Goal: Information Seeking & Learning: Learn about a topic

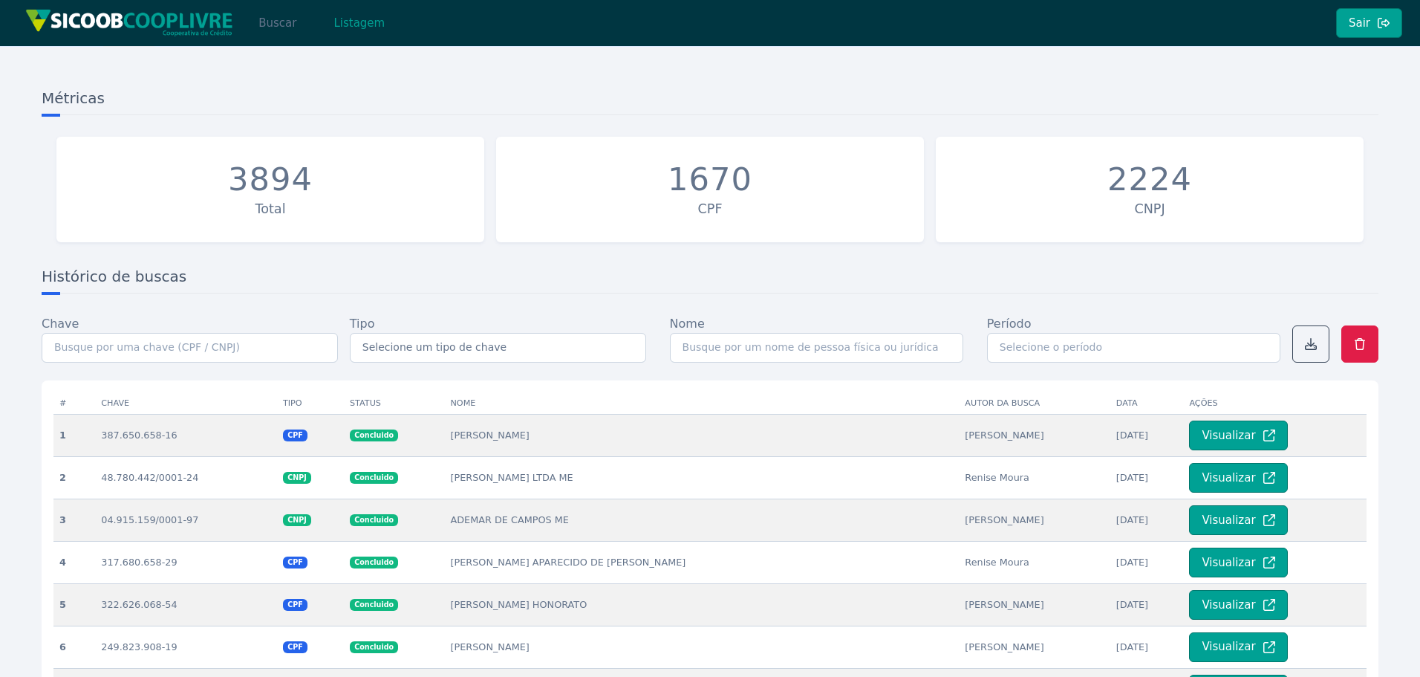
click at [266, 26] on button "Buscar" at bounding box center [277, 23] width 63 height 30
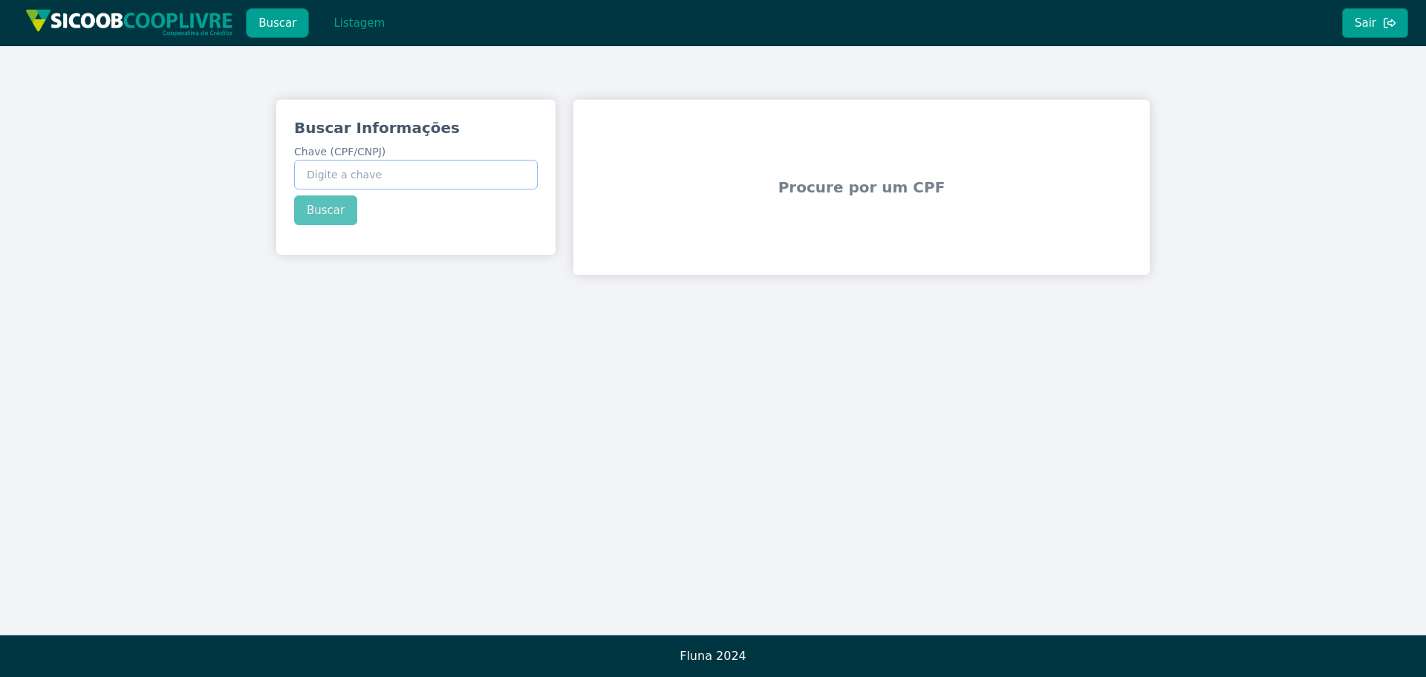
click at [410, 180] on input "Chave (CPF/CNPJ)" at bounding box center [416, 175] width 244 height 30
paste input "323.999.768-19"
click at [322, 218] on div "Buscar Informações Chave (CPF/CNPJ) 323.999.768-19 Buscar" at bounding box center [415, 171] width 279 height 143
click at [341, 208] on button "Buscar" at bounding box center [325, 210] width 63 height 30
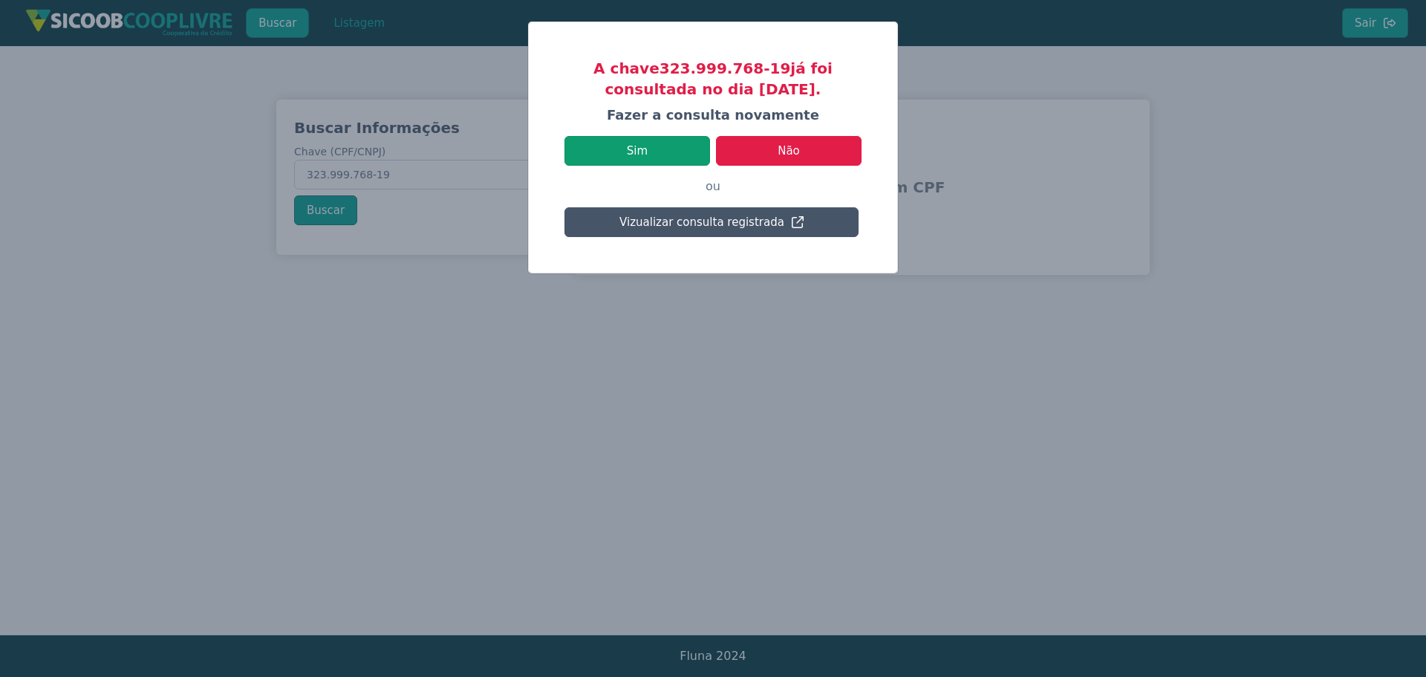
click at [660, 152] on button "Sim" at bounding box center [637, 151] width 146 height 30
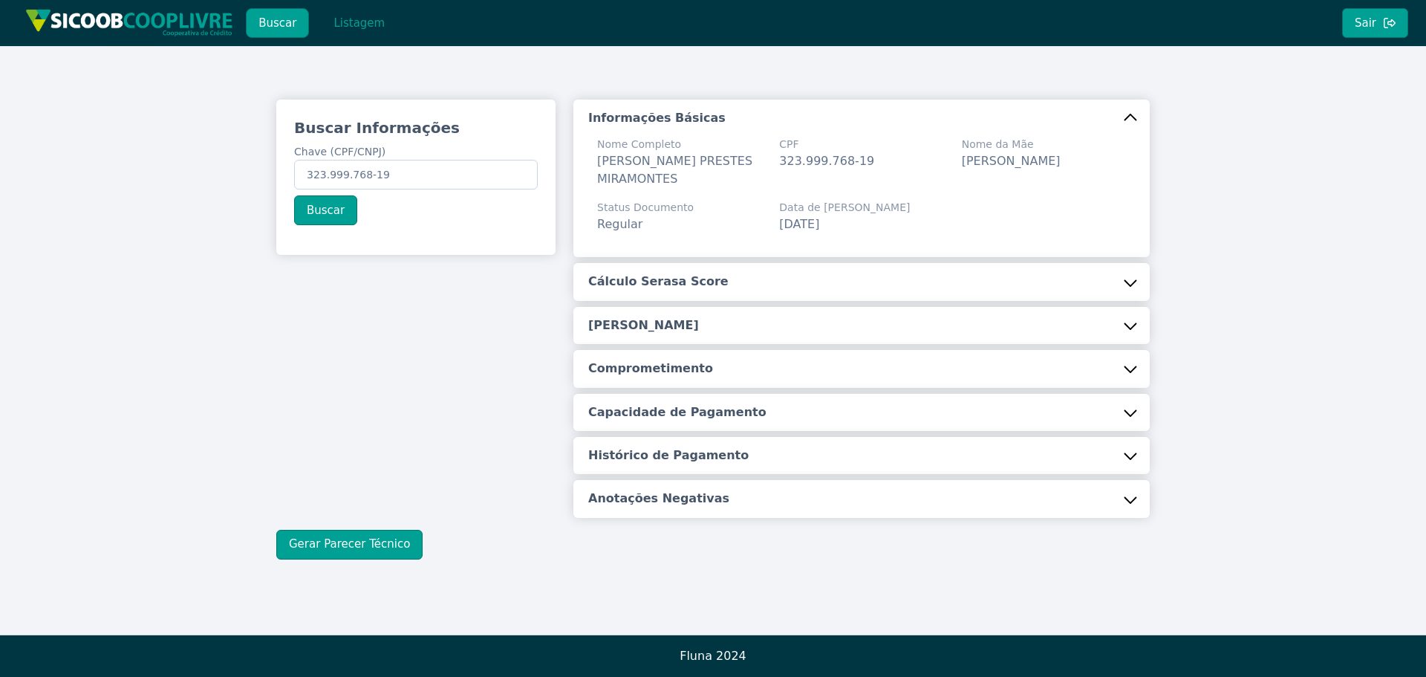
click at [717, 284] on button "Cálculo Serasa Score" at bounding box center [861, 281] width 576 height 37
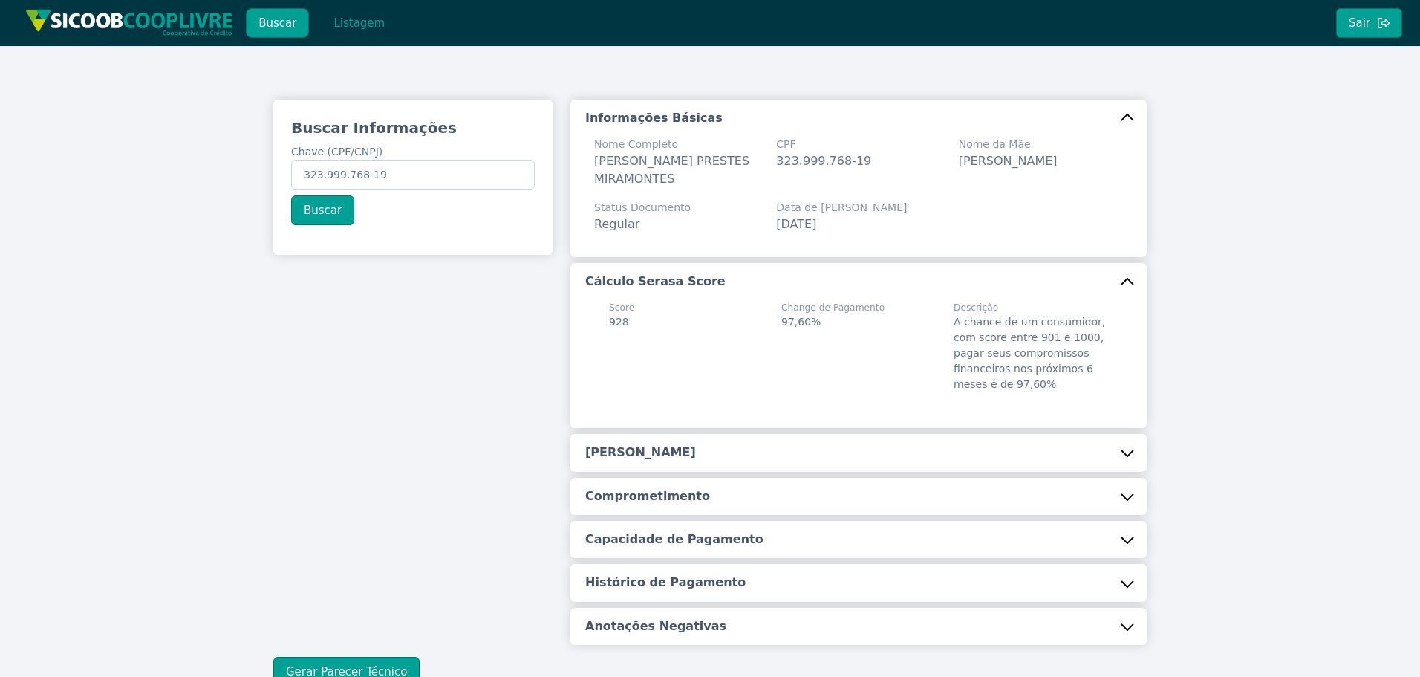
click at [699, 448] on button "[PERSON_NAME]" at bounding box center [858, 452] width 576 height 37
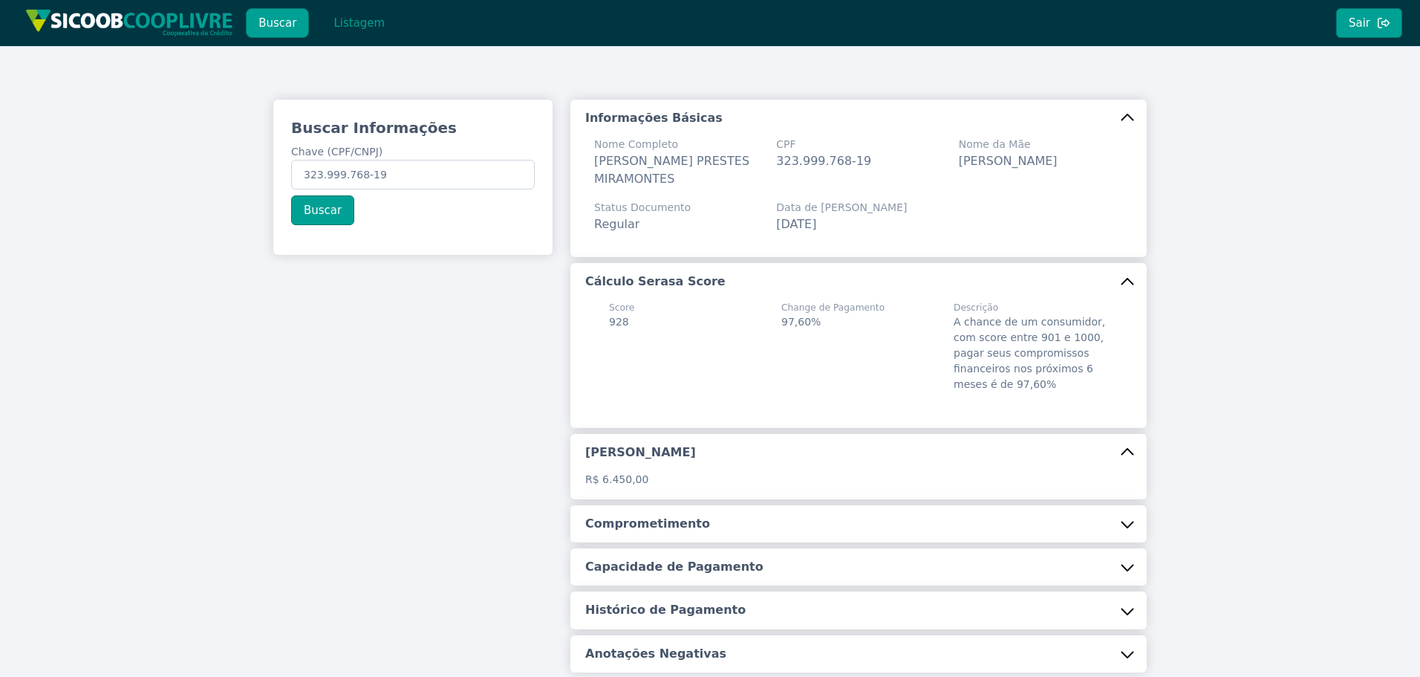
click at [679, 523] on h5 "Comprometimento" at bounding box center [647, 523] width 125 height 16
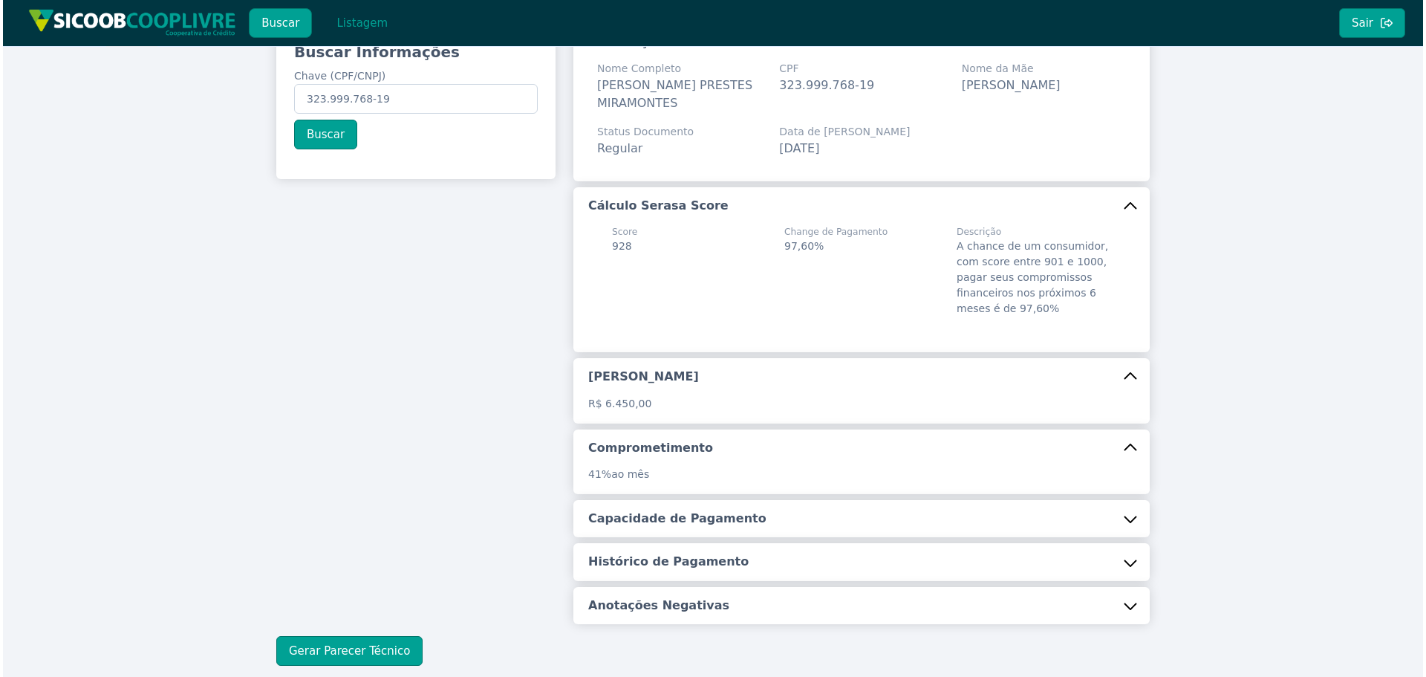
scroll to position [160, 0]
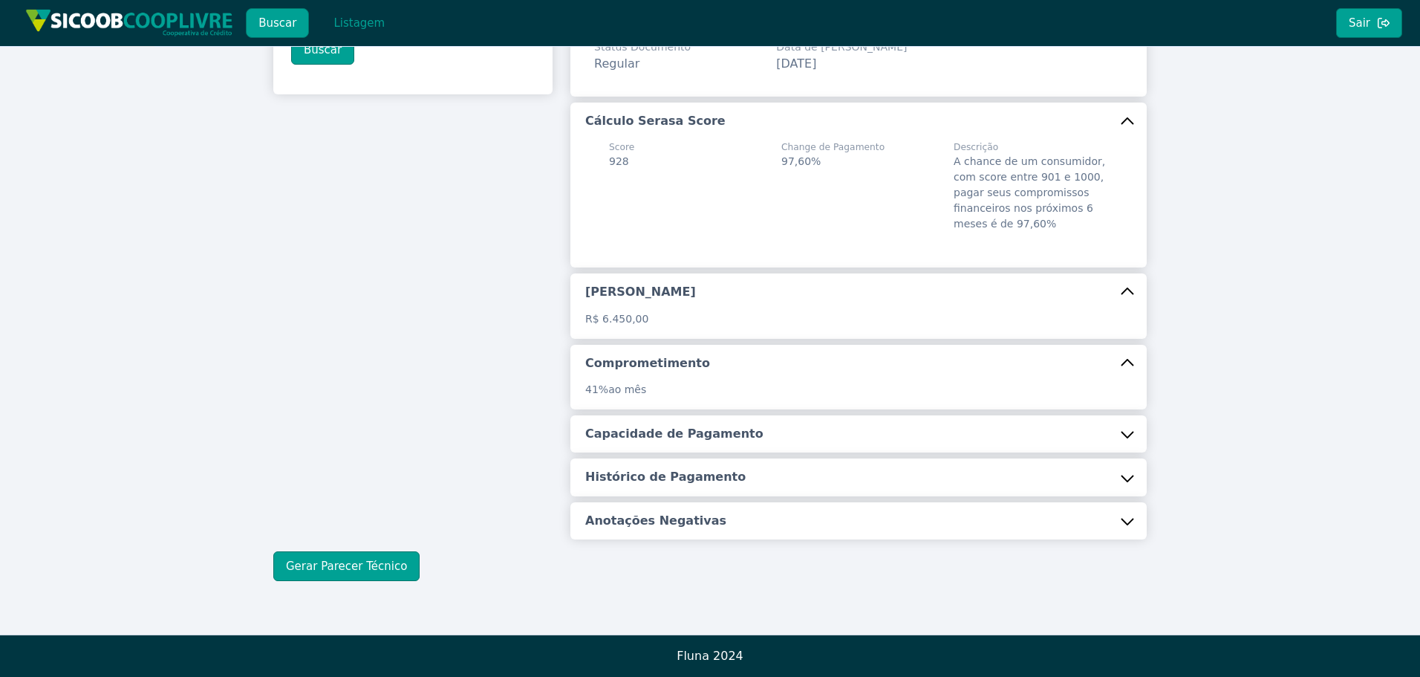
click at [679, 448] on button "Capacidade de Pagamento" at bounding box center [858, 433] width 576 height 37
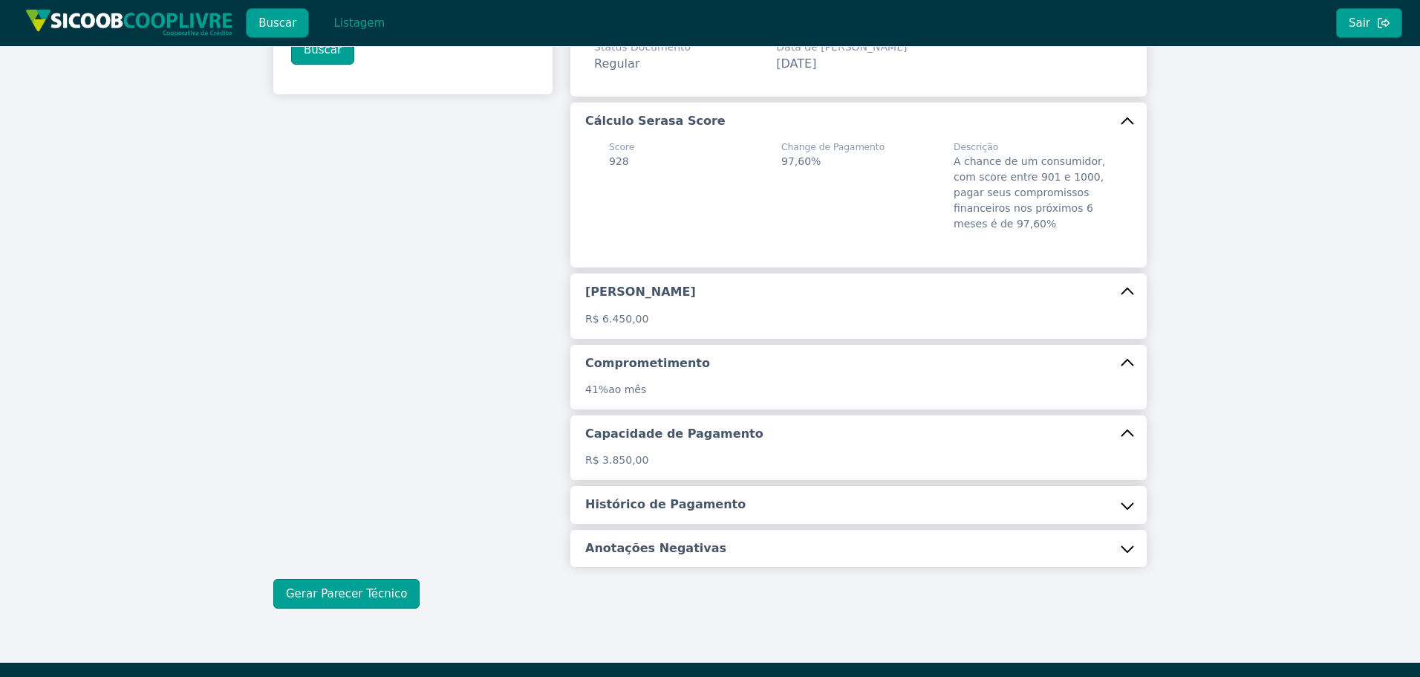
click at [660, 505] on h5 "Histórico de Pagamento" at bounding box center [665, 504] width 160 height 16
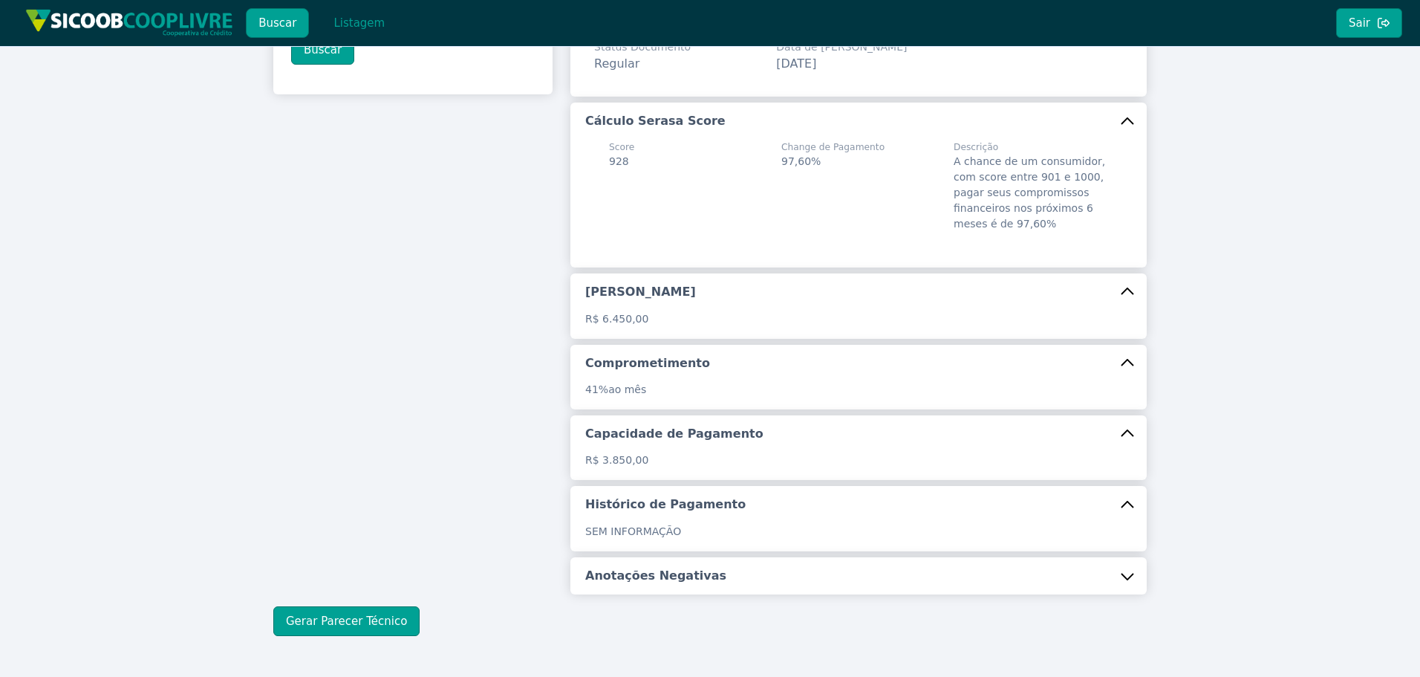
click at [660, 551] on div "Informações Básicas Nome Completo [PERSON_NAME] PRESTES MIRAMONTES CPF 323.999.…" at bounding box center [858, 266] width 576 height 655
click at [342, 628] on button "Gerar Parecer Técnico" at bounding box center [346, 621] width 146 height 30
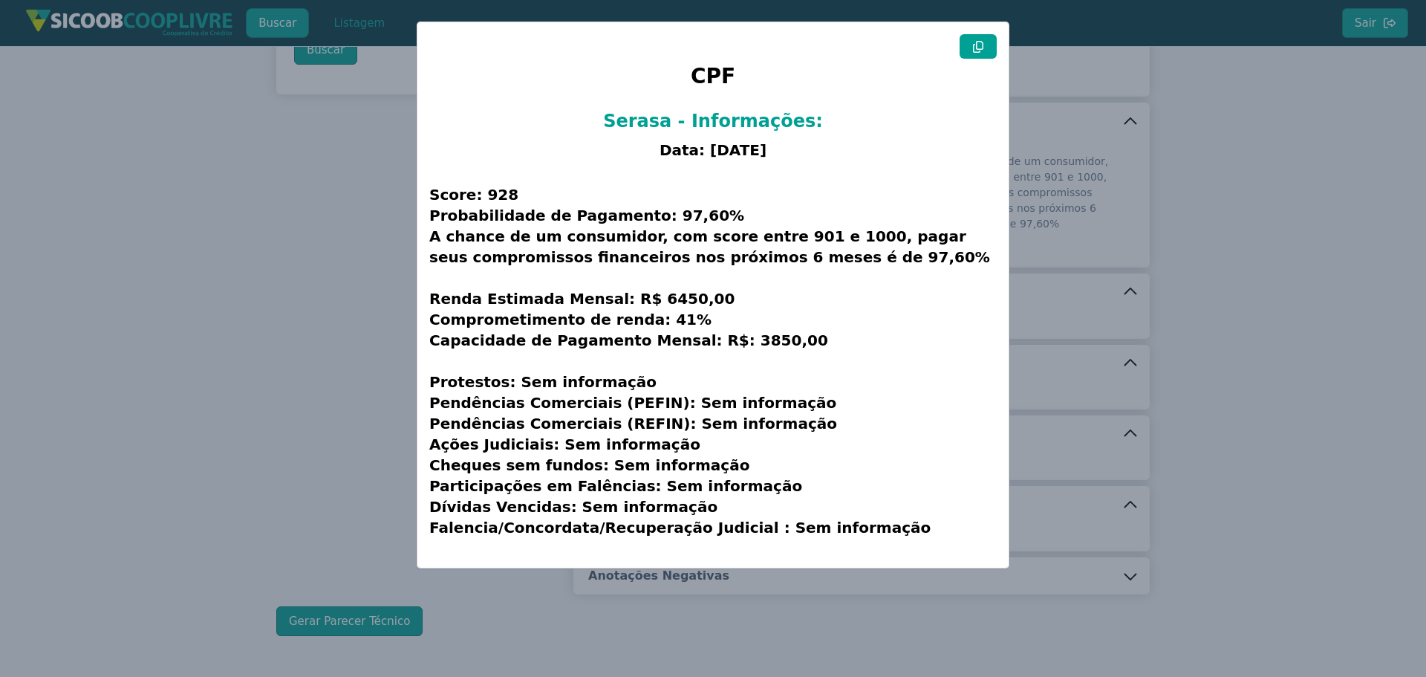
click at [979, 41] on icon at bounding box center [978, 47] width 12 height 12
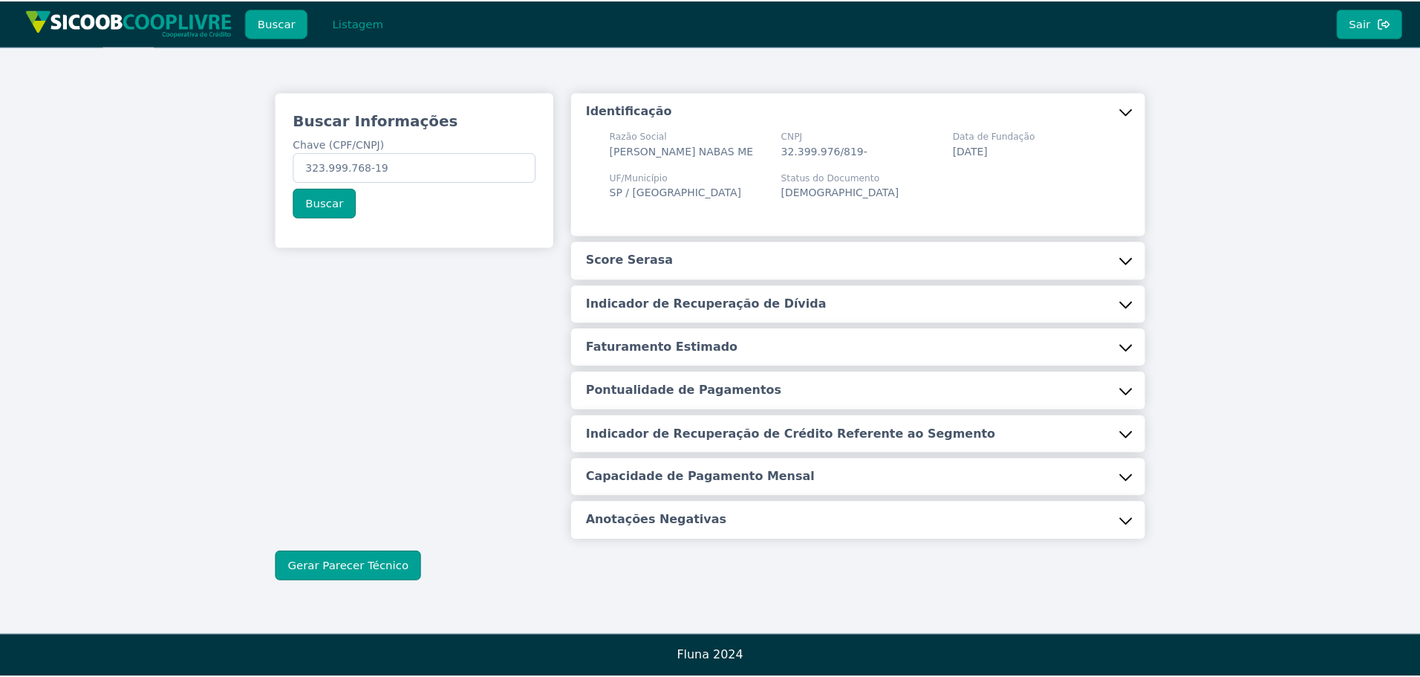
scroll to position [7, 0]
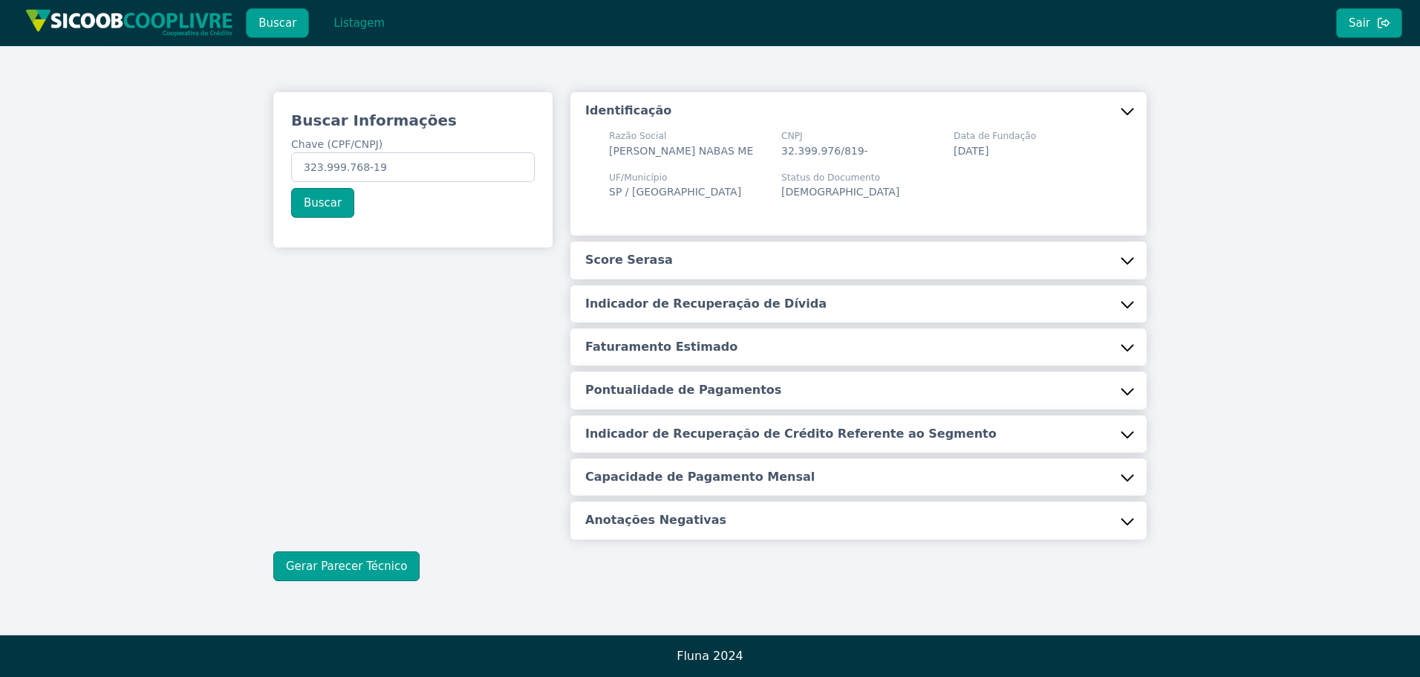
click at [909, 258] on button "Score Serasa" at bounding box center [858, 259] width 576 height 37
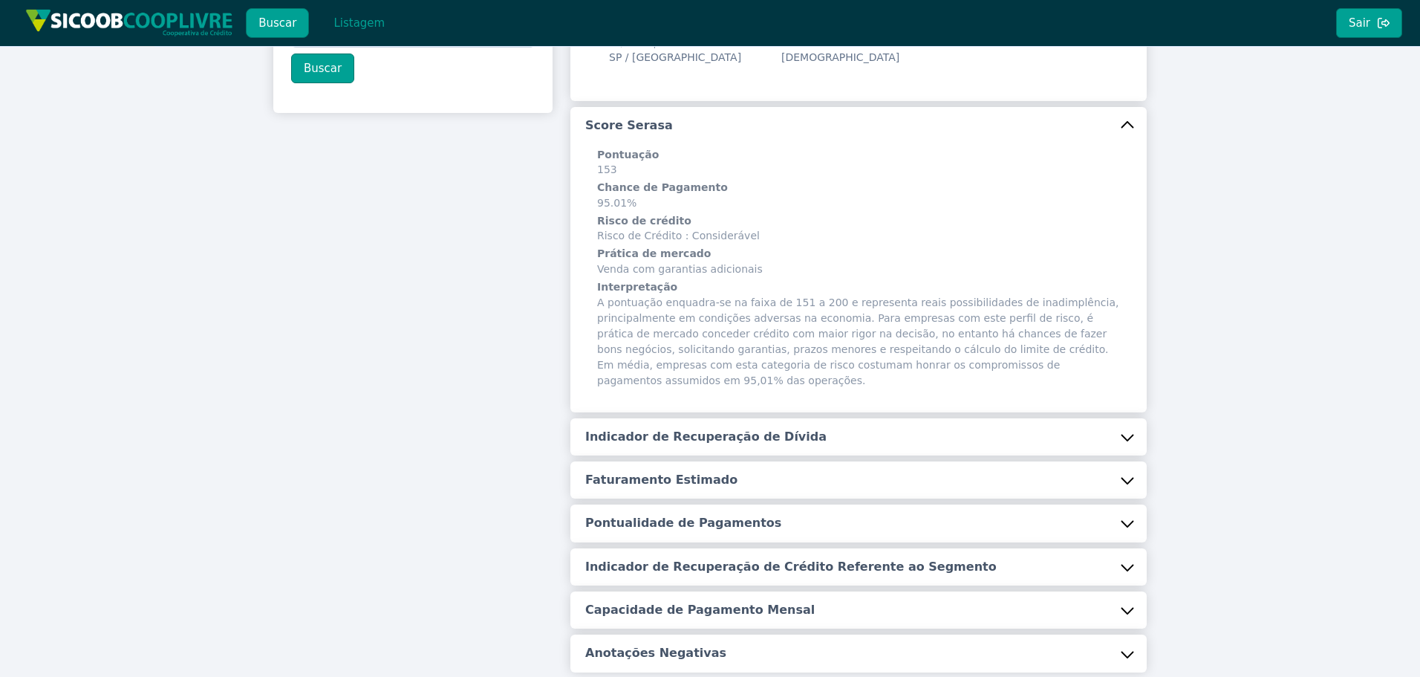
scroll to position [156, 0]
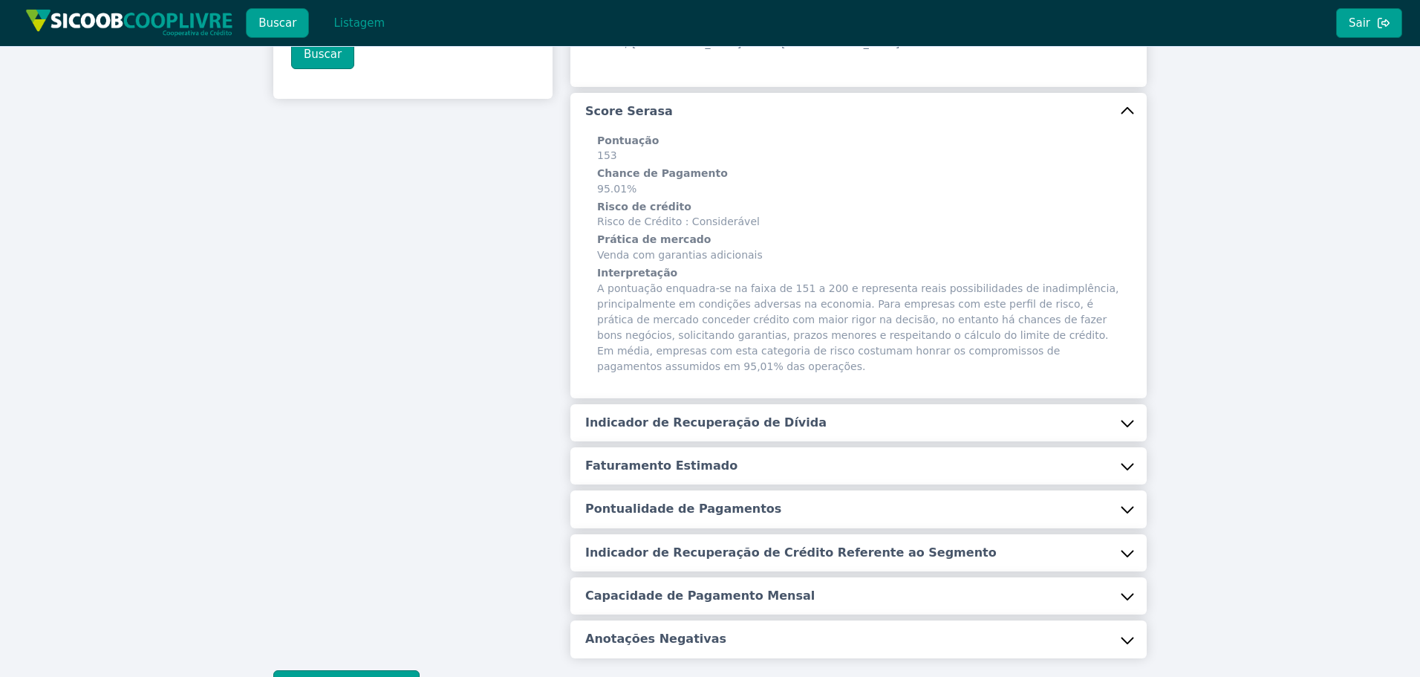
click at [1061, 425] on button "Indicador de Recuperação de Dívida" at bounding box center [858, 422] width 576 height 37
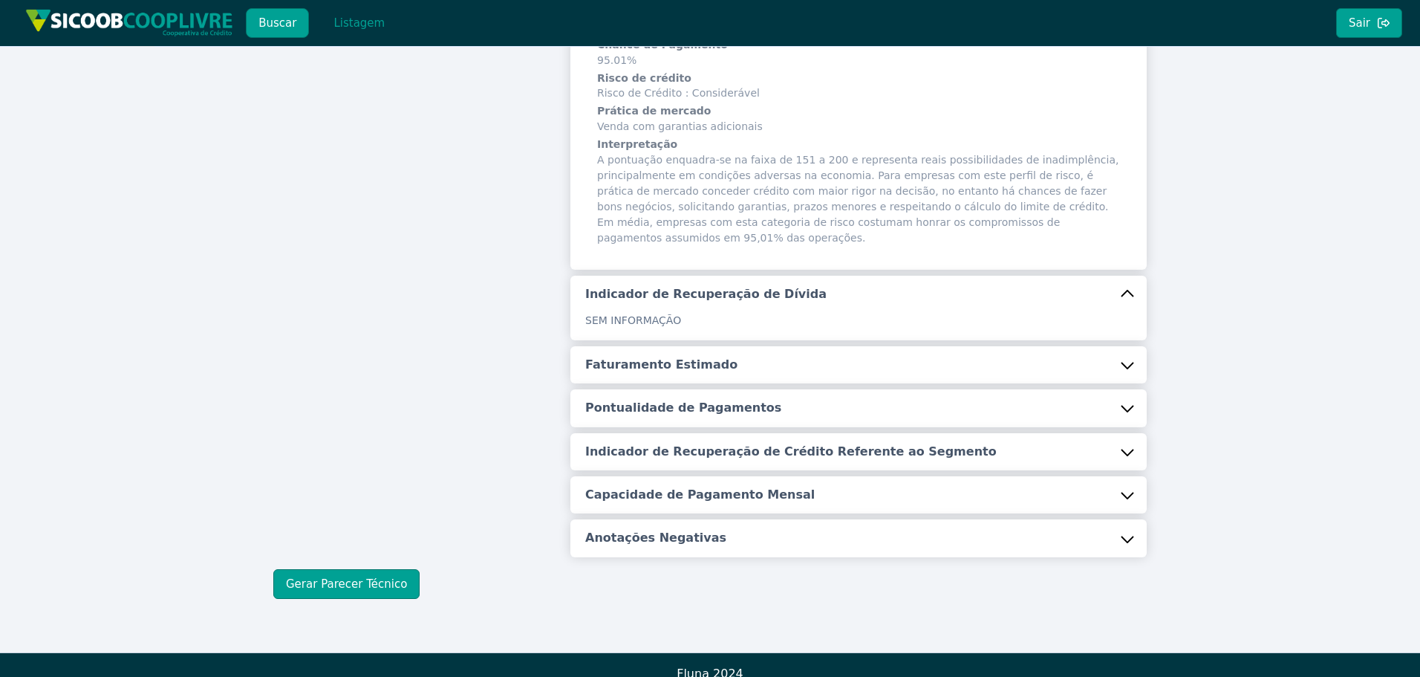
scroll to position [287, 0]
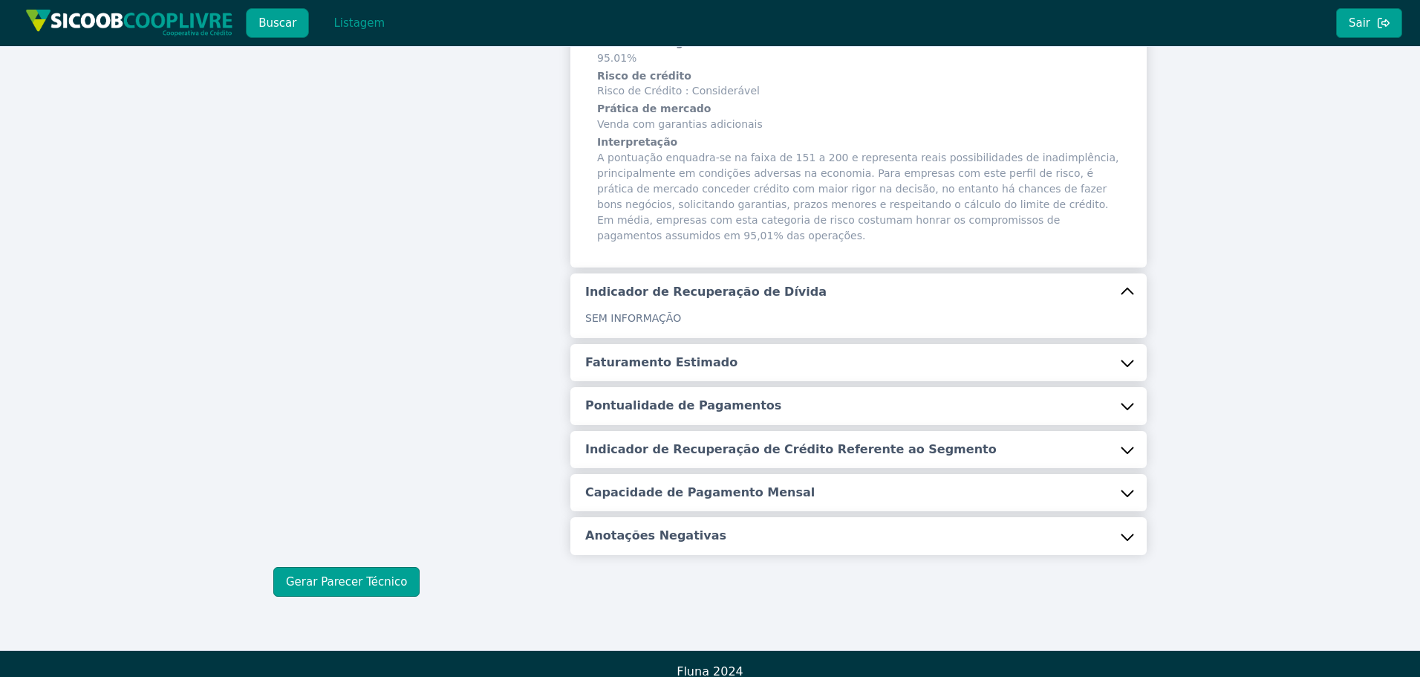
click at [1128, 351] on button "Faturamento Estimado" at bounding box center [858, 362] width 576 height 37
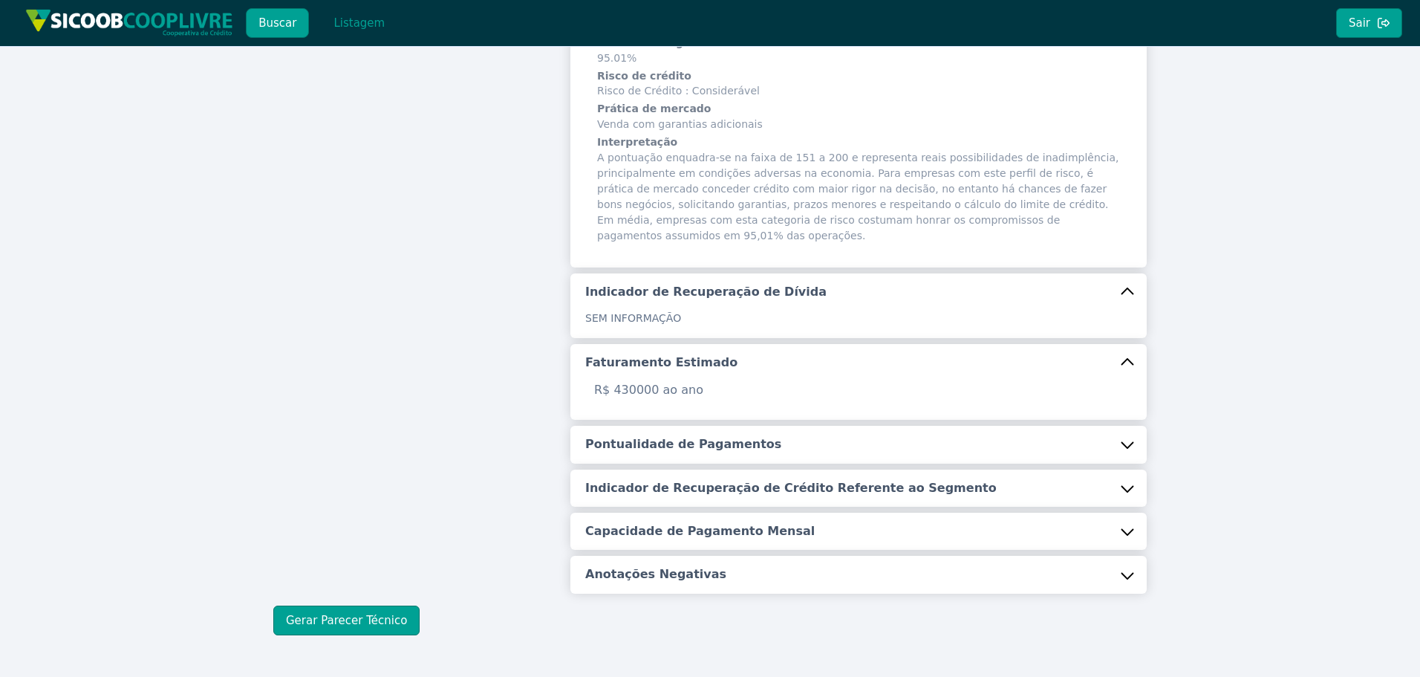
click at [1116, 435] on button "Pontualidade de Pagamentos" at bounding box center [858, 444] width 576 height 37
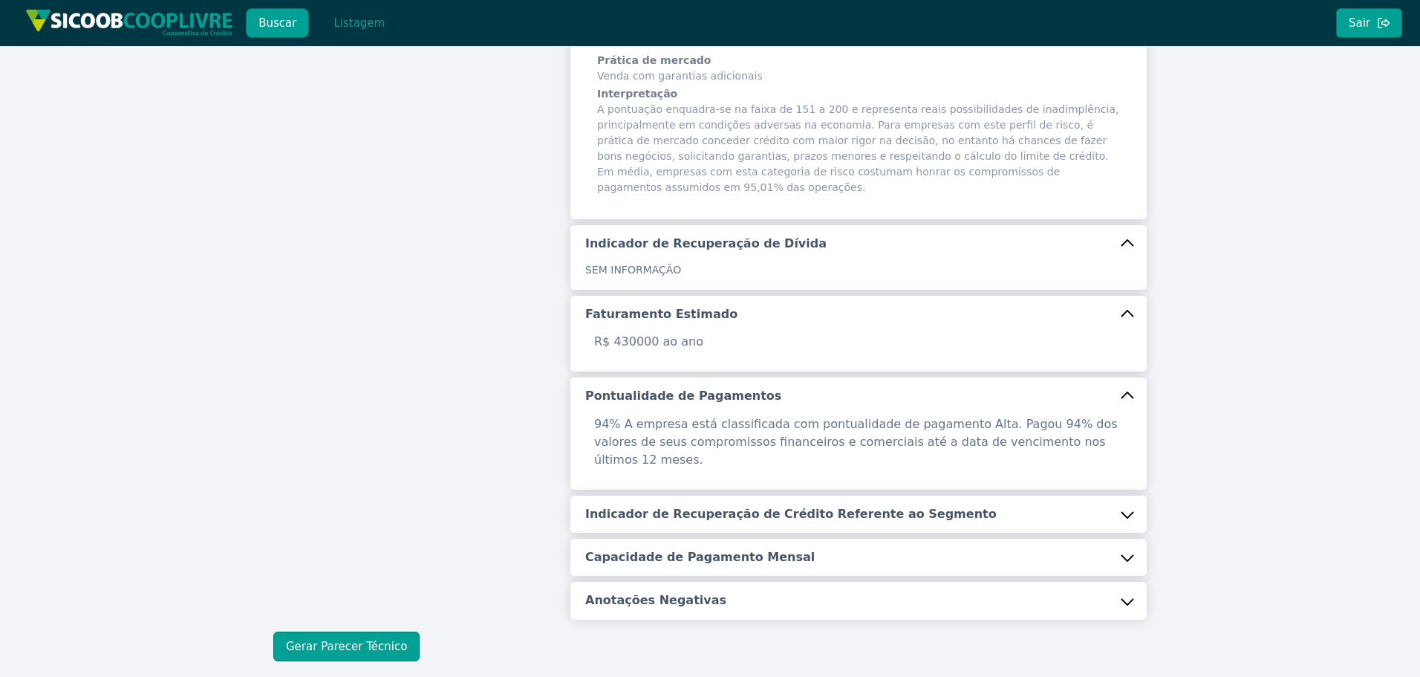
scroll to position [382, 0]
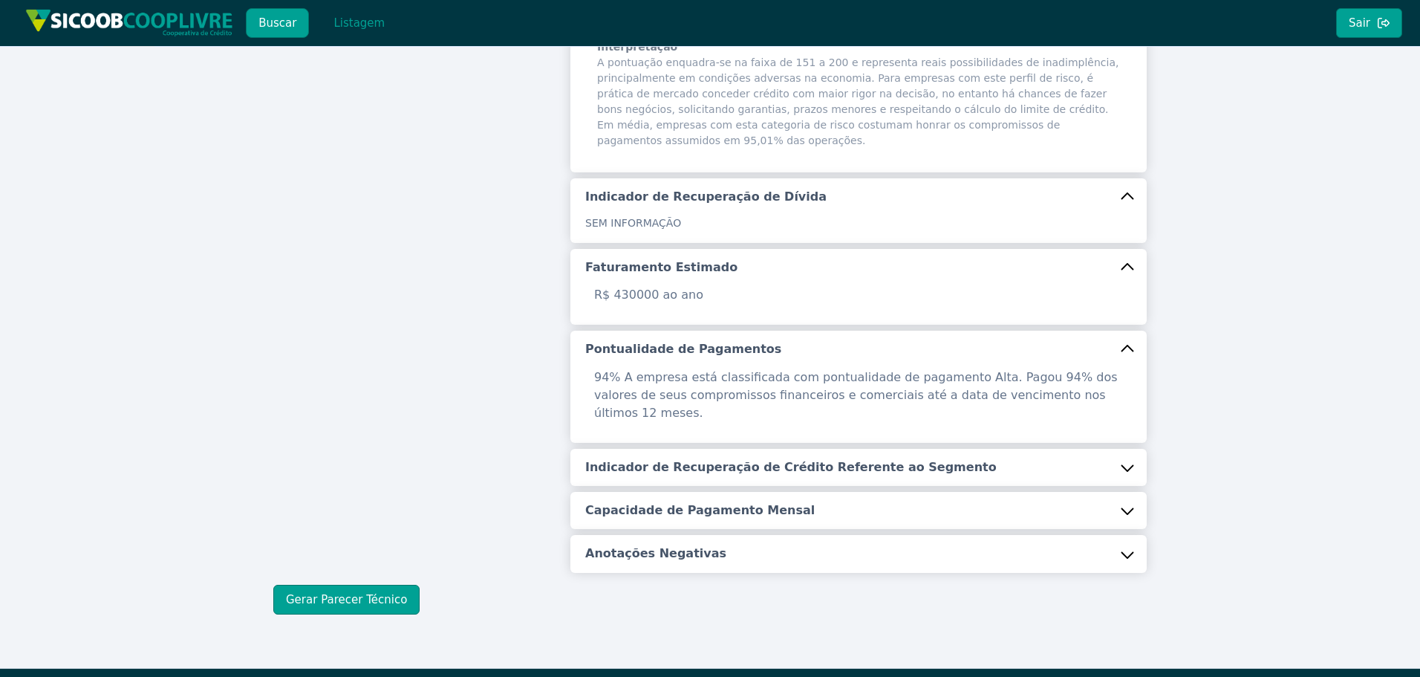
click at [1127, 449] on button "Indicador de Recuperação de Crédito Referente ao Segmento" at bounding box center [858, 467] width 576 height 37
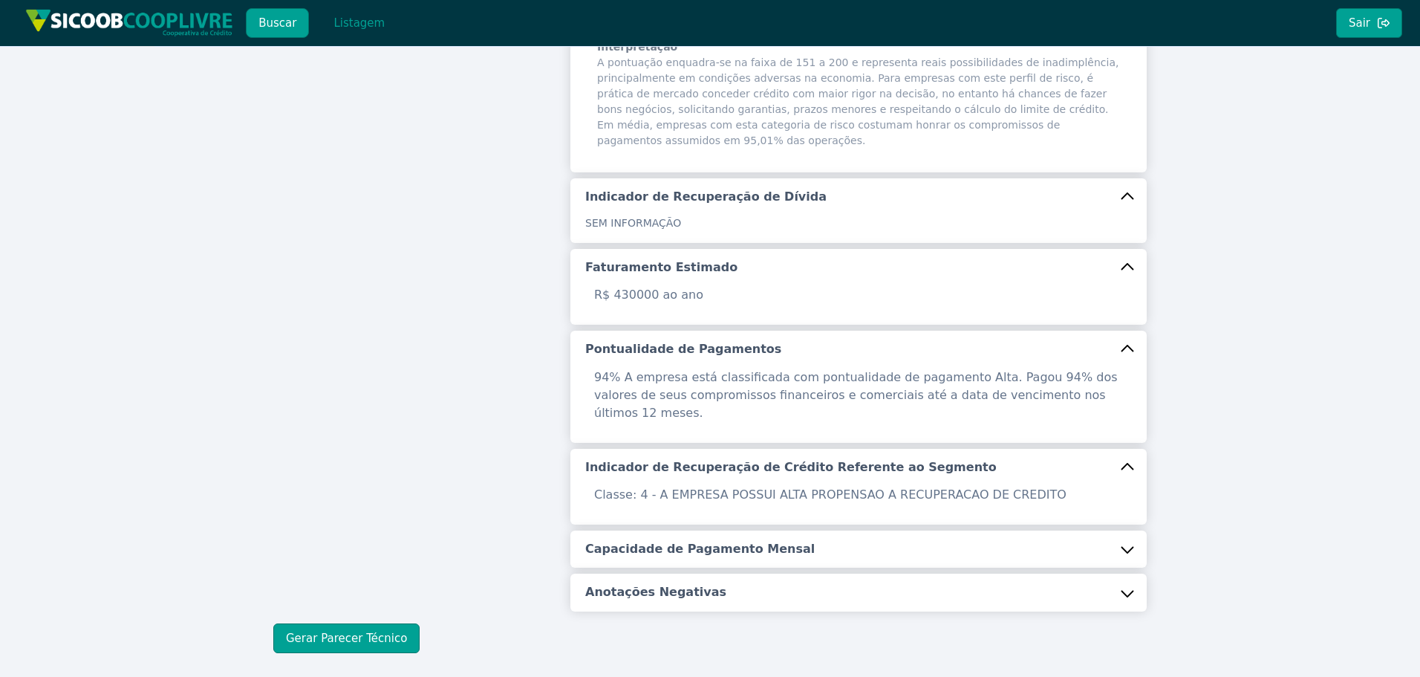
click at [1131, 530] on button "Capacidade de Pagamento Mensal" at bounding box center [858, 548] width 576 height 37
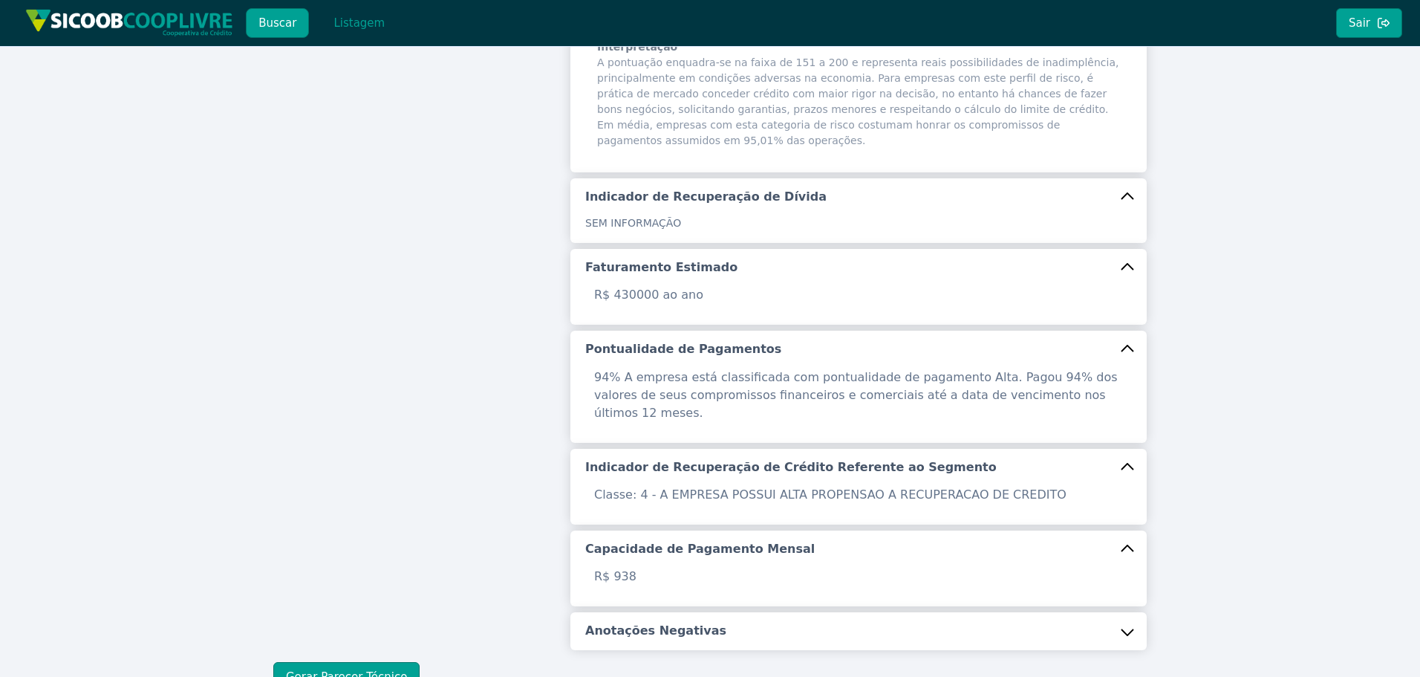
click at [1106, 612] on button "Anotações Negativas" at bounding box center [858, 630] width 576 height 37
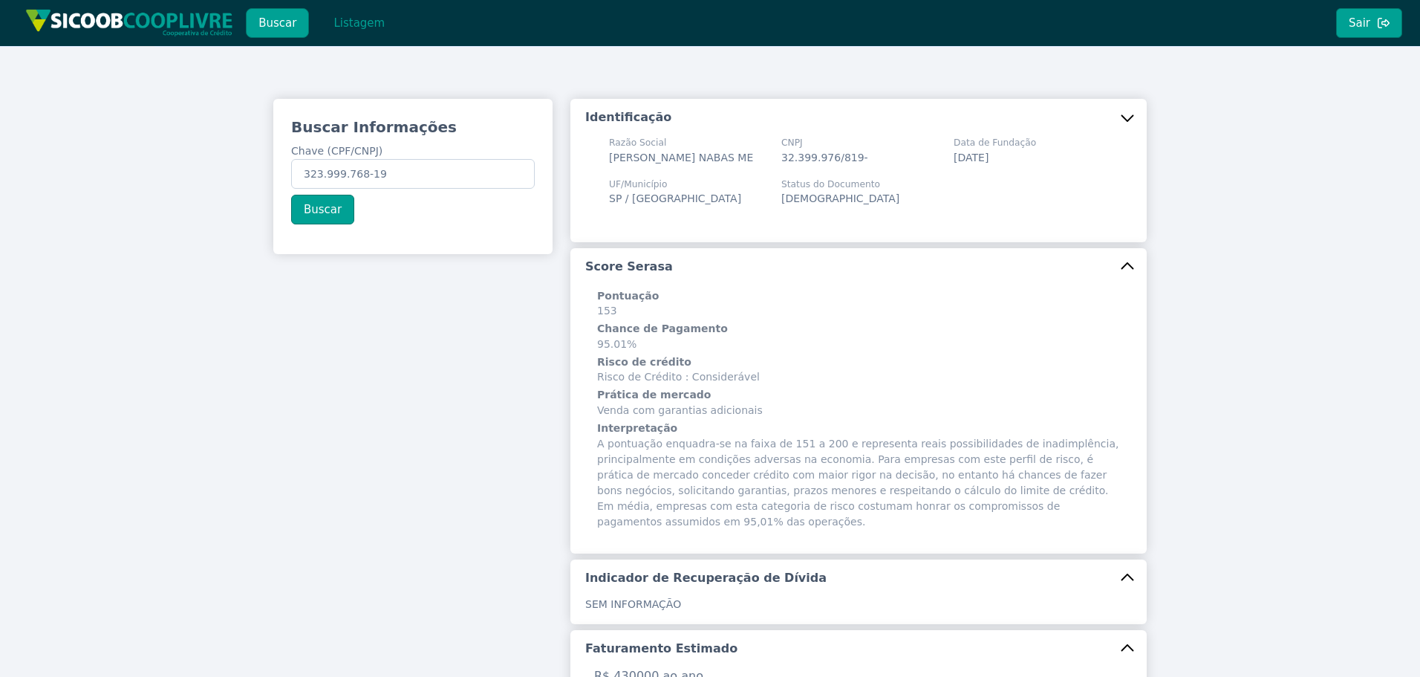
scroll to position [0, 0]
drag, startPoint x: 430, startPoint y: 172, endPoint x: 16, endPoint y: 118, distance: 417.9
click at [167, 152] on div "Buscar Informações Chave (CPF/CNPJ) 323.999.768-19 Buscar Identificação Razão S…" at bounding box center [710, 599] width 1420 height 1107
paste input "932.096.308-87"
type input "932.096.308-87"
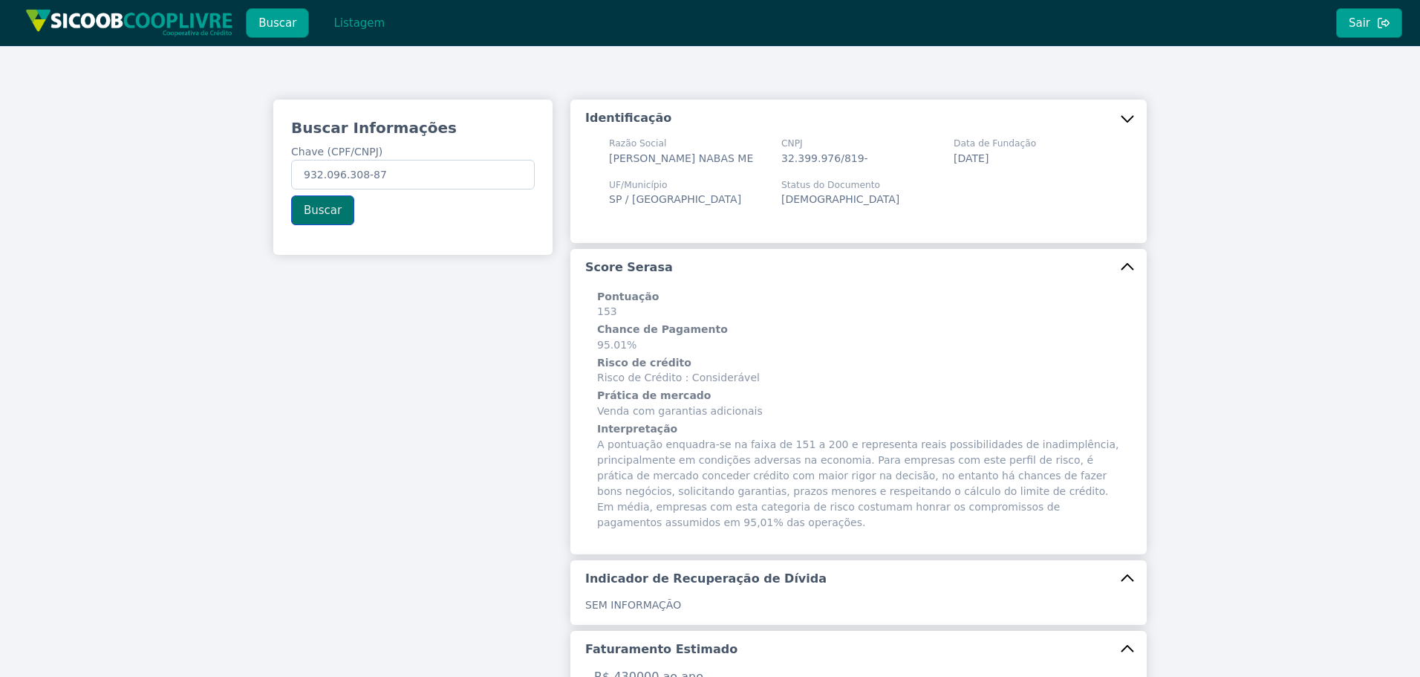
click at [316, 221] on button "Buscar" at bounding box center [322, 210] width 63 height 30
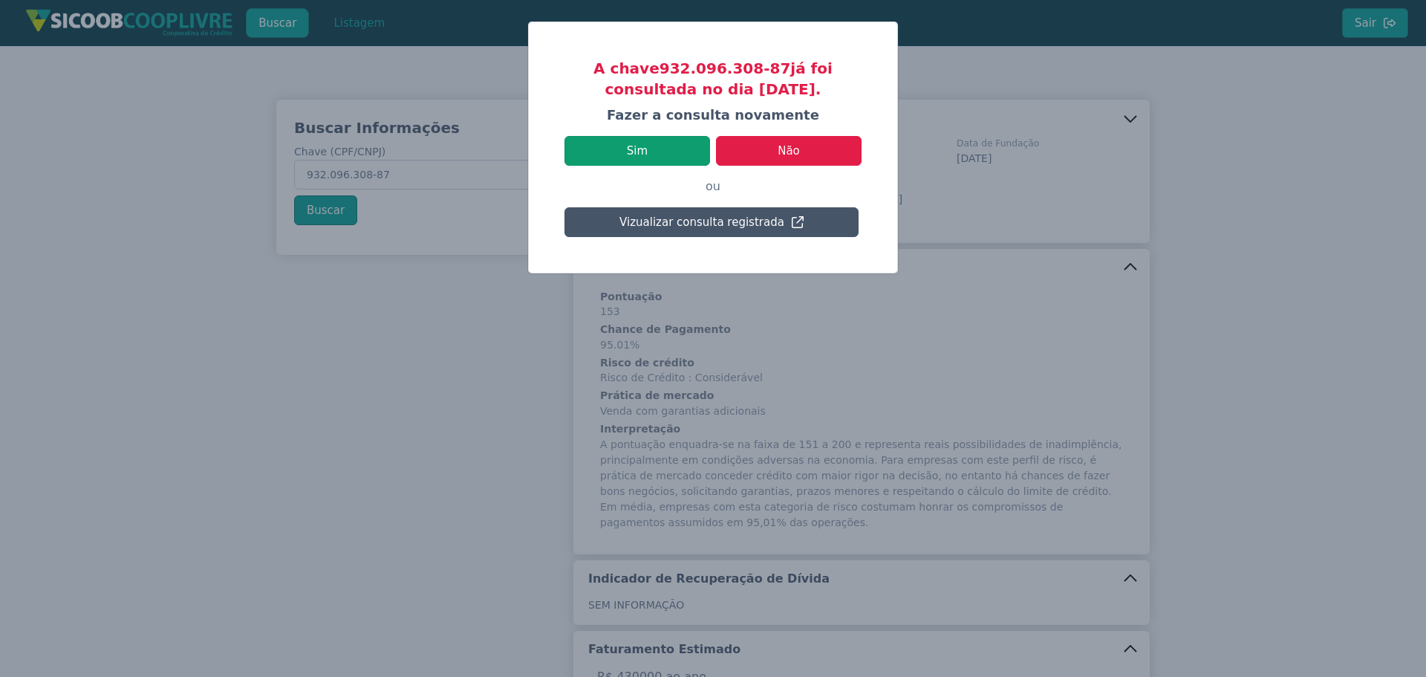
click at [654, 149] on button "Sim" at bounding box center [637, 151] width 146 height 30
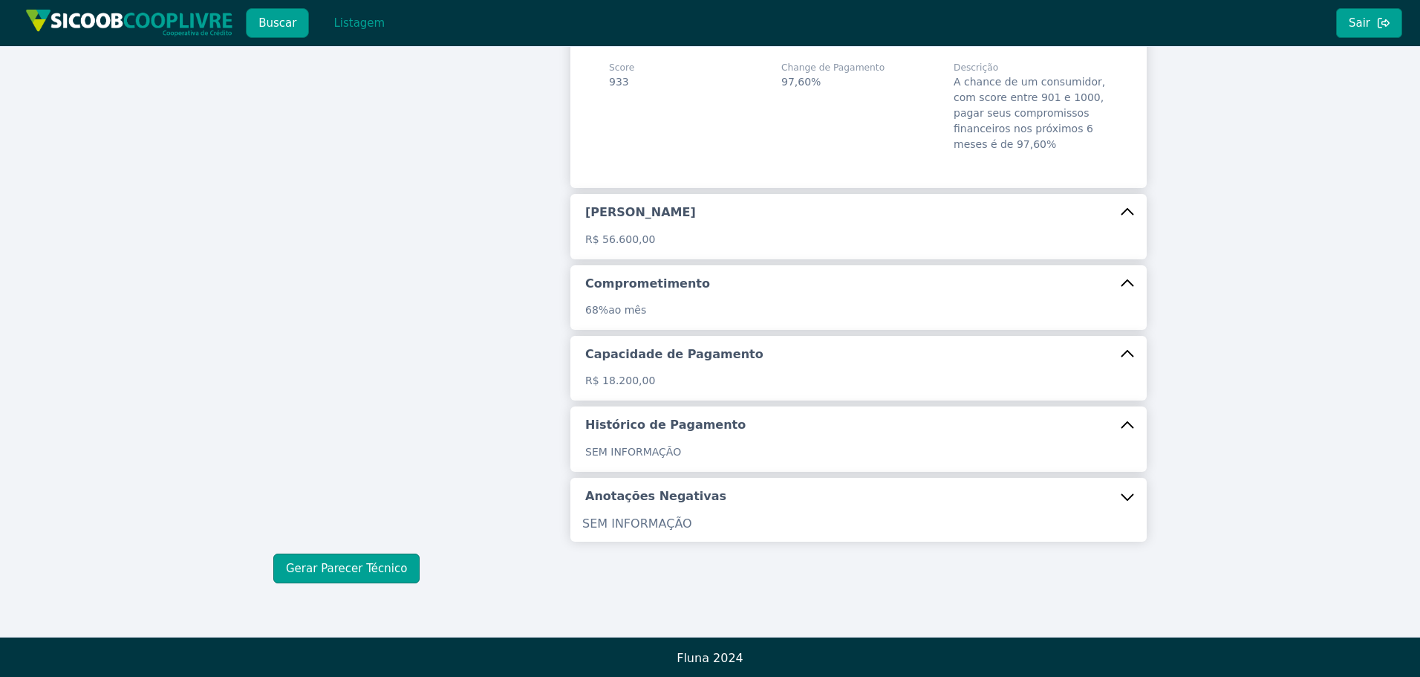
scroll to position [223, 0]
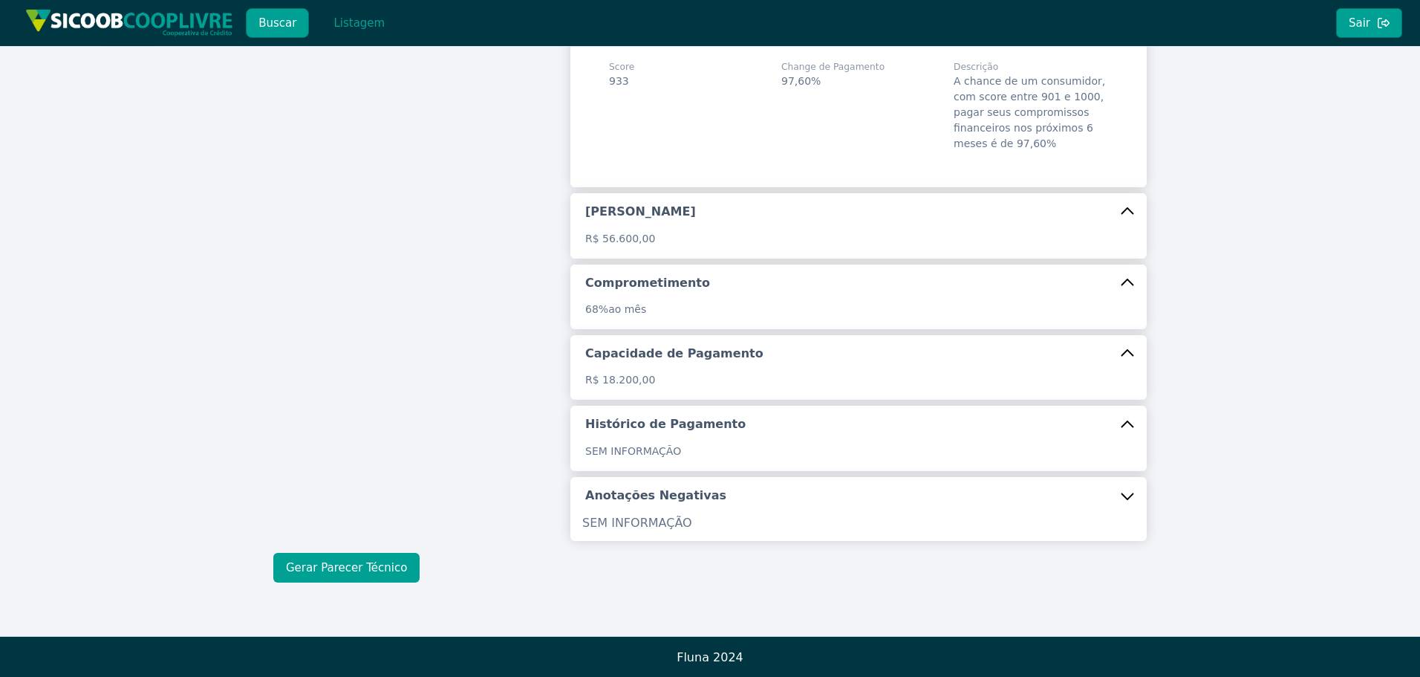
click at [395, 581] on button "Gerar Parecer Técnico" at bounding box center [346, 568] width 146 height 30
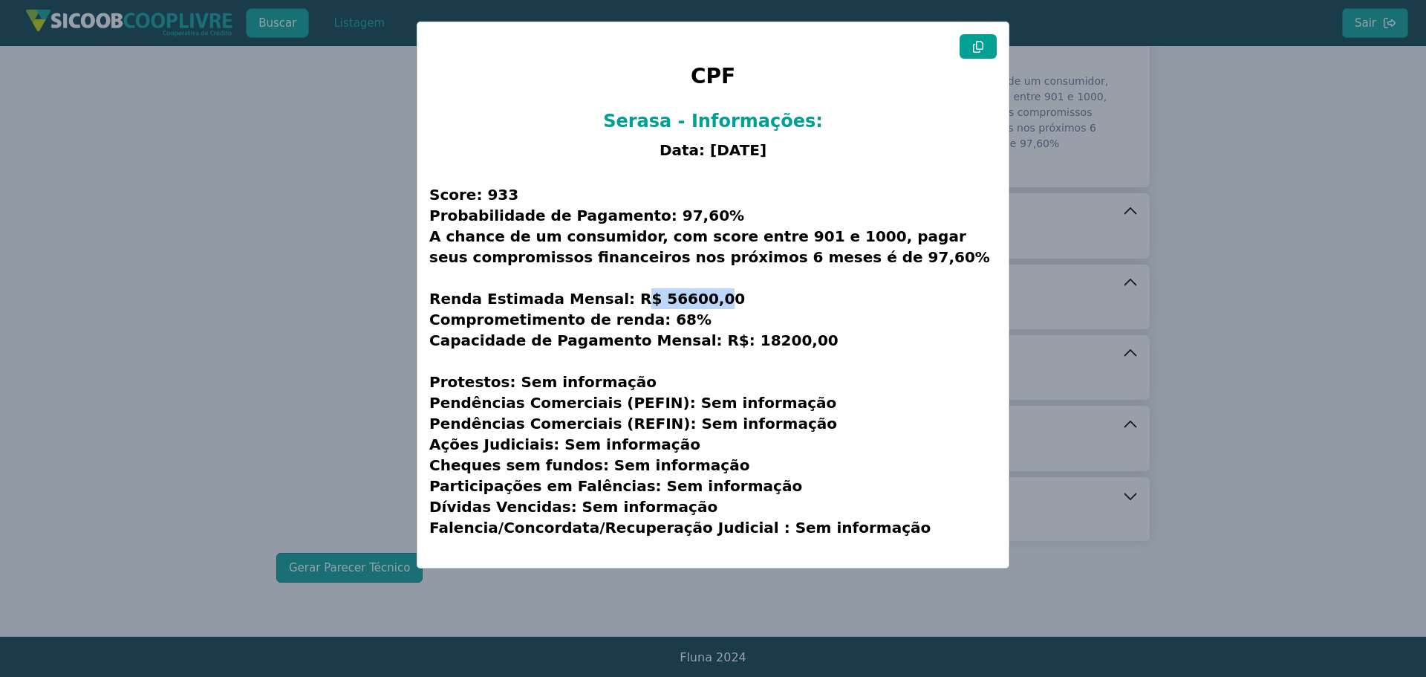
drag, startPoint x: 602, startPoint y: 302, endPoint x: 731, endPoint y: 306, distance: 128.6
click at [729, 305] on h3 "Score: 933 Probabilidade de Pagamento: 97,60% A chance de um consumidor, com sc…" at bounding box center [712, 360] width 567 height 389
click at [787, 367] on h3 "Score: 933 Probabilidade de Pagamento: 97,60% A chance de um consumidor, com sc…" at bounding box center [712, 360] width 567 height 389
drag, startPoint x: 703, startPoint y: 339, endPoint x: 810, endPoint y: 337, distance: 106.2
click at [806, 337] on h3 "Score: 933 Probabilidade de Pagamento: 97,60% A chance de um consumidor, com sc…" at bounding box center [712, 360] width 567 height 389
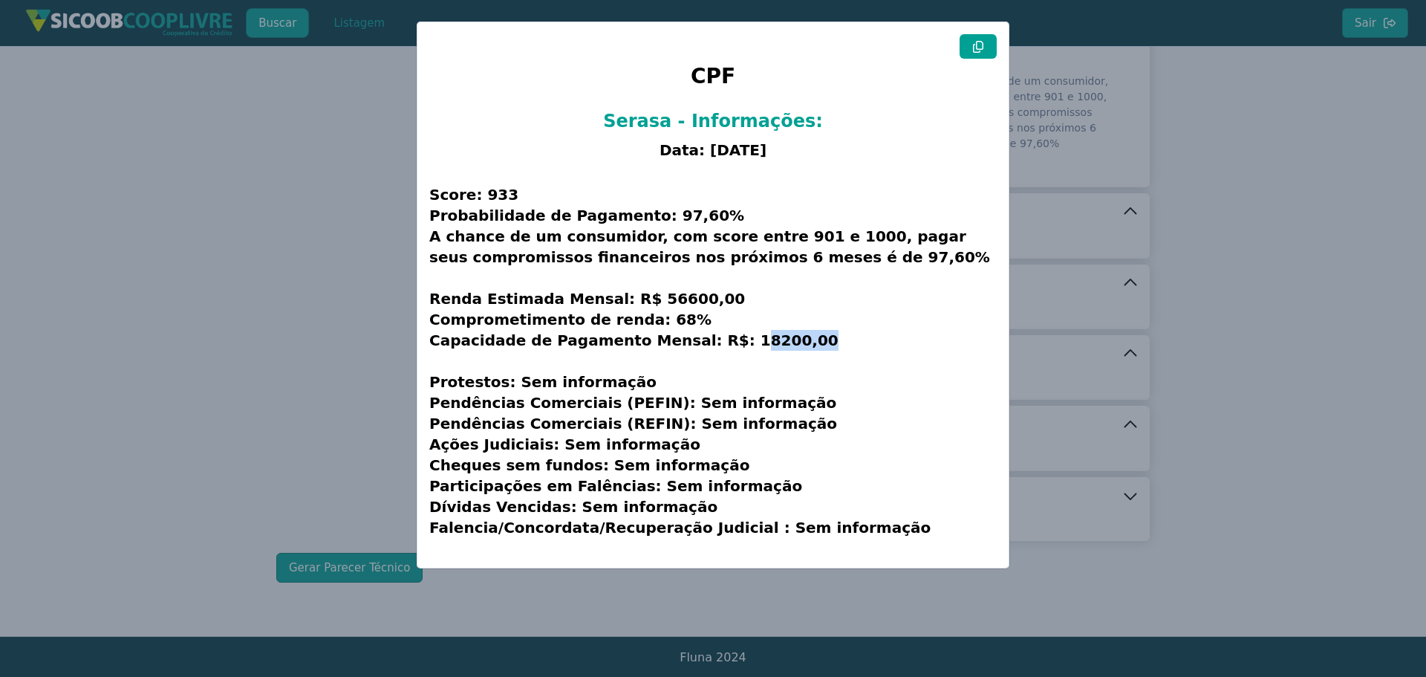
click at [832, 346] on h3 "Score: 933 Probabilidade de Pagamento: 97,60% A chance de um consumidor, com sc…" at bounding box center [712, 360] width 567 height 389
click at [974, 56] on button at bounding box center [978, 46] width 37 height 25
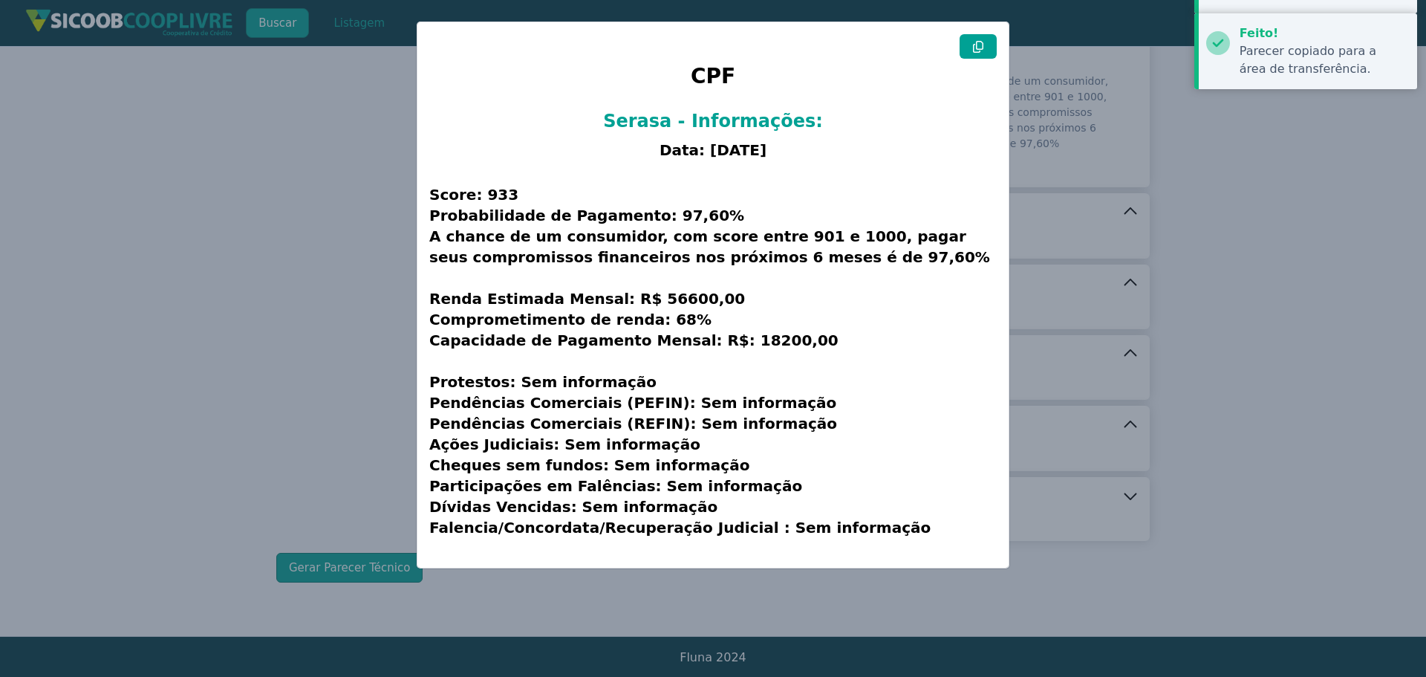
click at [323, 241] on modal-container "CPF Serasa - Informações: Data: [DATE] Score: 933 Probabilidade de Pagamento: 9…" at bounding box center [713, 338] width 1426 height 677
